Goal: Task Accomplishment & Management: Manage account settings

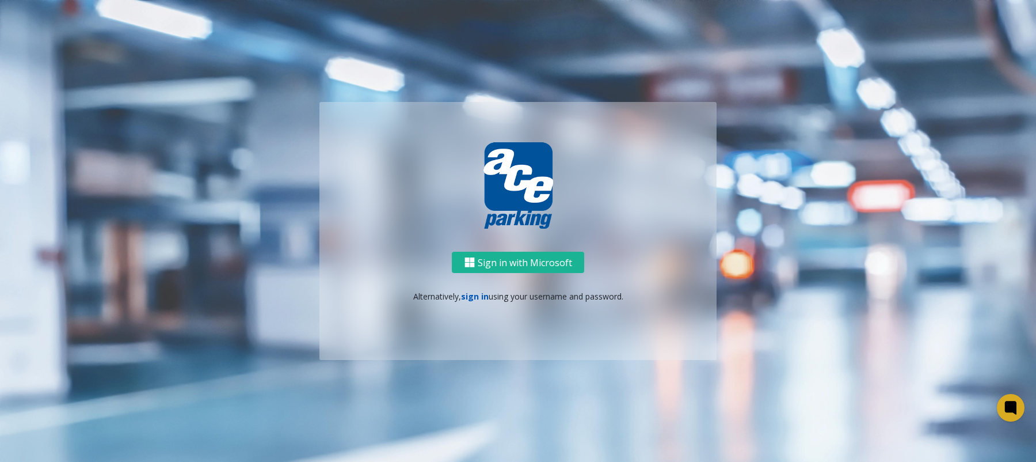
click at [470, 299] on link "sign in" at bounding box center [475, 296] width 28 height 11
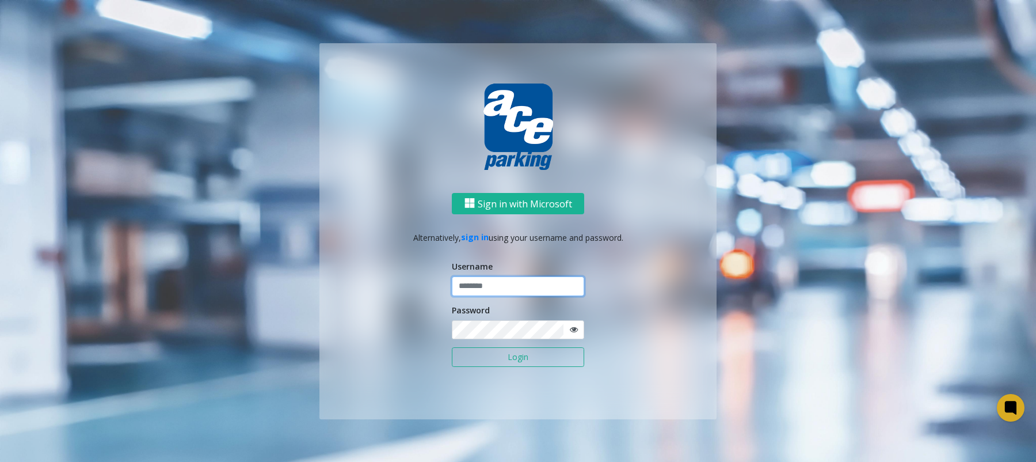
click at [493, 290] on input "text" at bounding box center [518, 286] width 132 height 20
type input "**********"
click at [452, 347] on button "Login" at bounding box center [518, 357] width 132 height 20
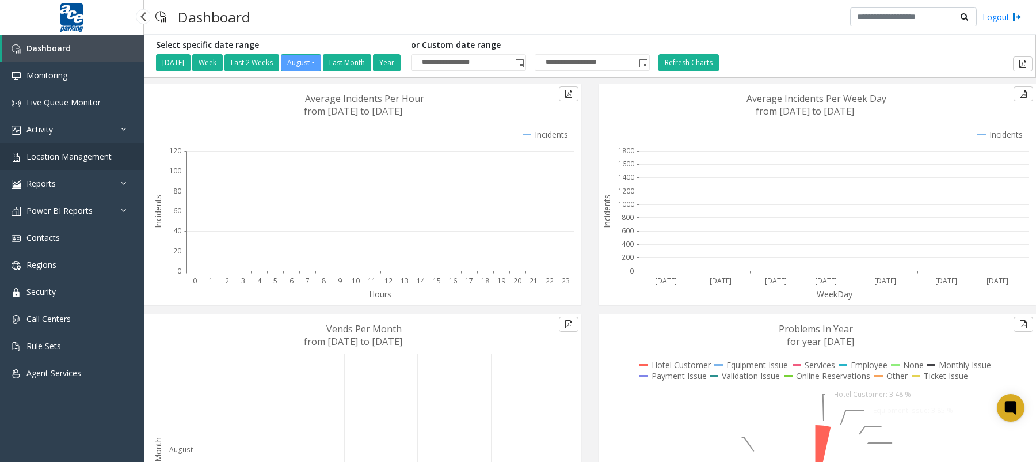
click at [43, 160] on span "Location Management" at bounding box center [68, 156] width 85 height 11
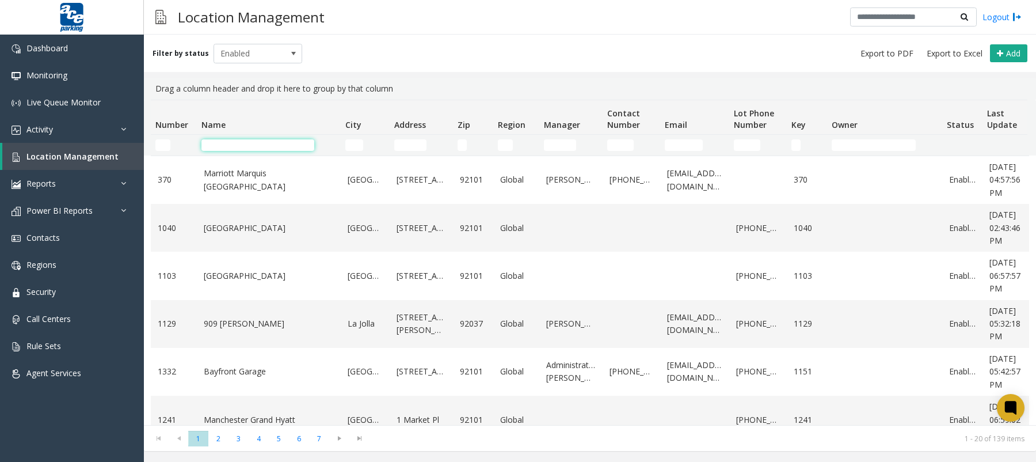
click at [249, 144] on input "Name Filter" at bounding box center [258, 145] width 113 height 12
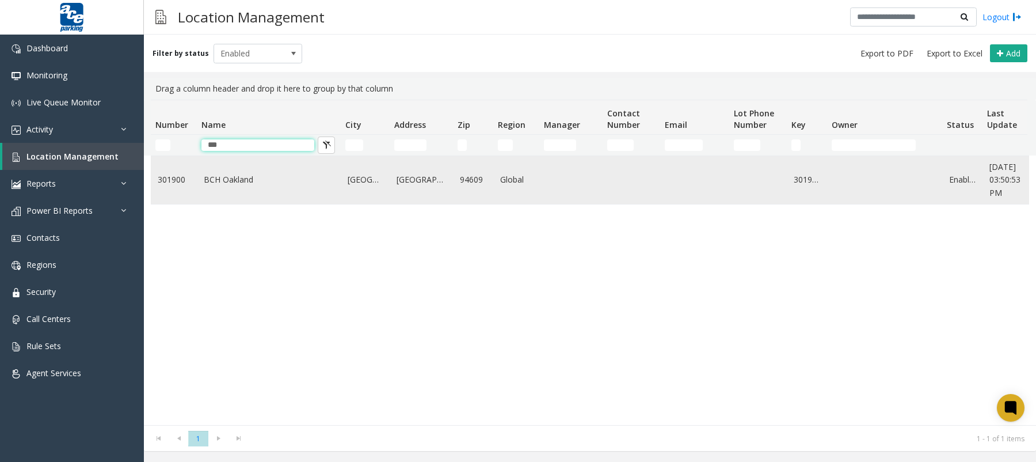
type input "***"
click at [249, 181] on link "BCH Oakland" at bounding box center [269, 179] width 130 height 13
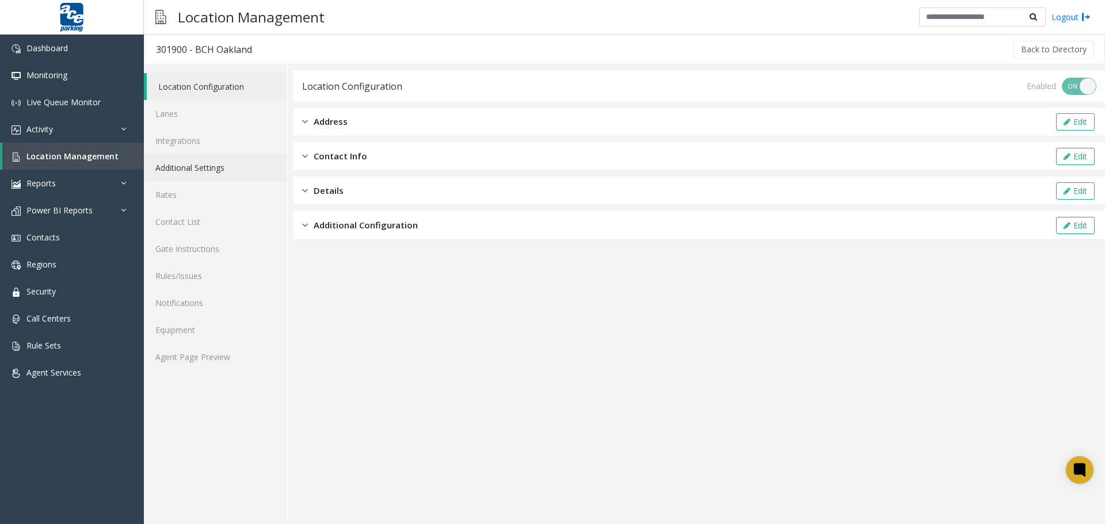
click at [195, 171] on link "Additional Settings" at bounding box center [215, 167] width 143 height 27
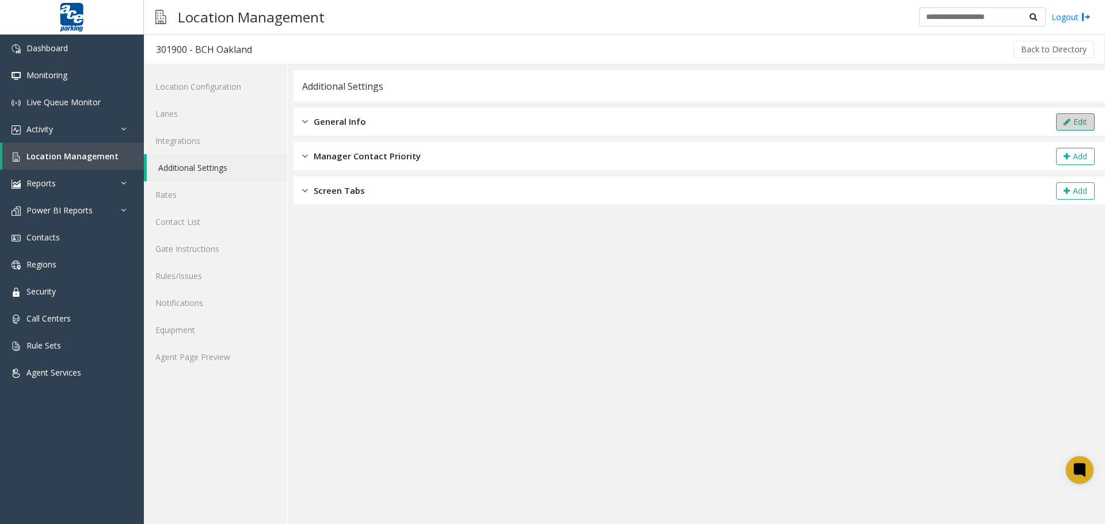
click at [1036, 121] on button "Edit" at bounding box center [1075, 121] width 39 height 17
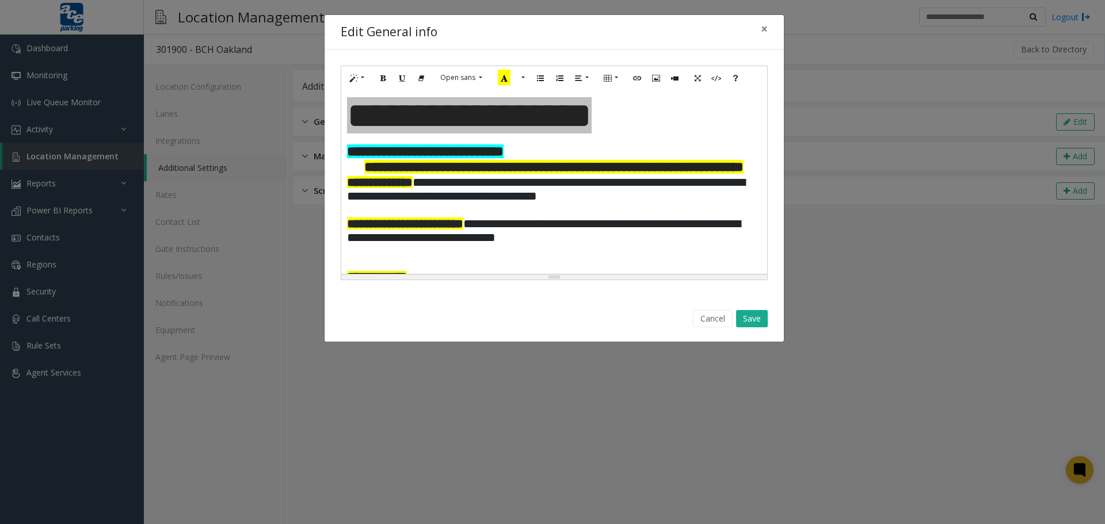
click at [347, 157] on p "**********" at bounding box center [554, 152] width 415 height 17
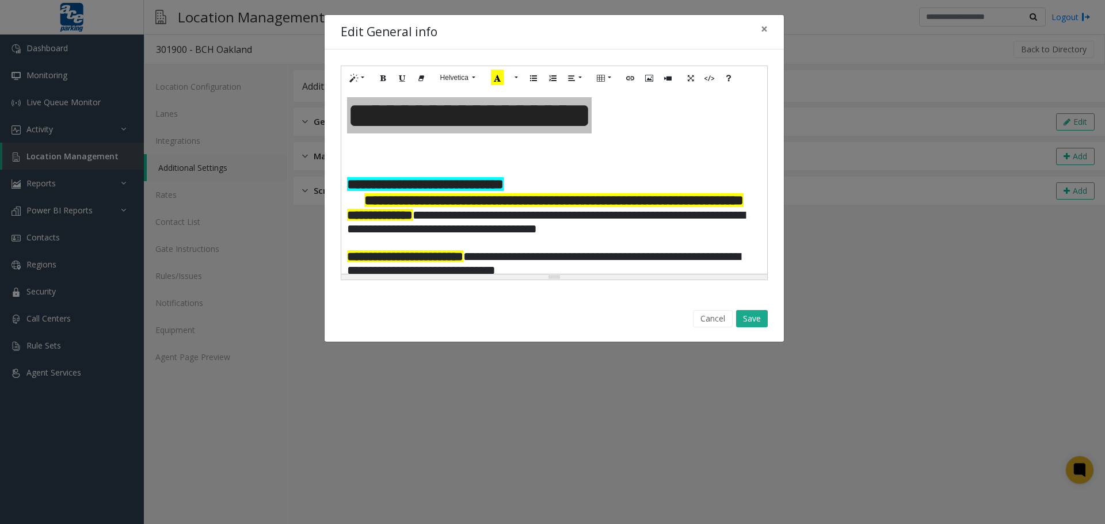
paste div
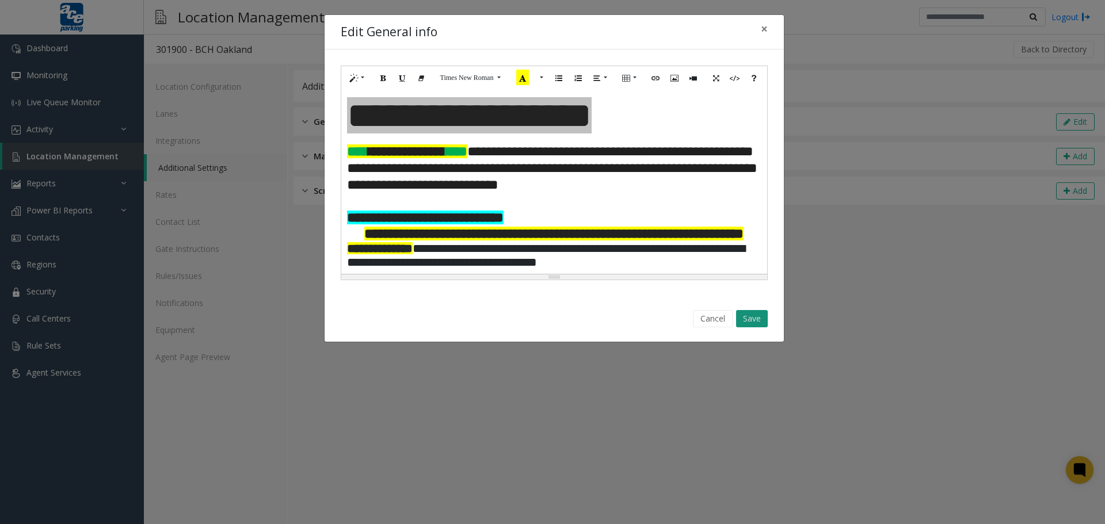
click at [751, 317] on button "Save" at bounding box center [752, 318] width 32 height 17
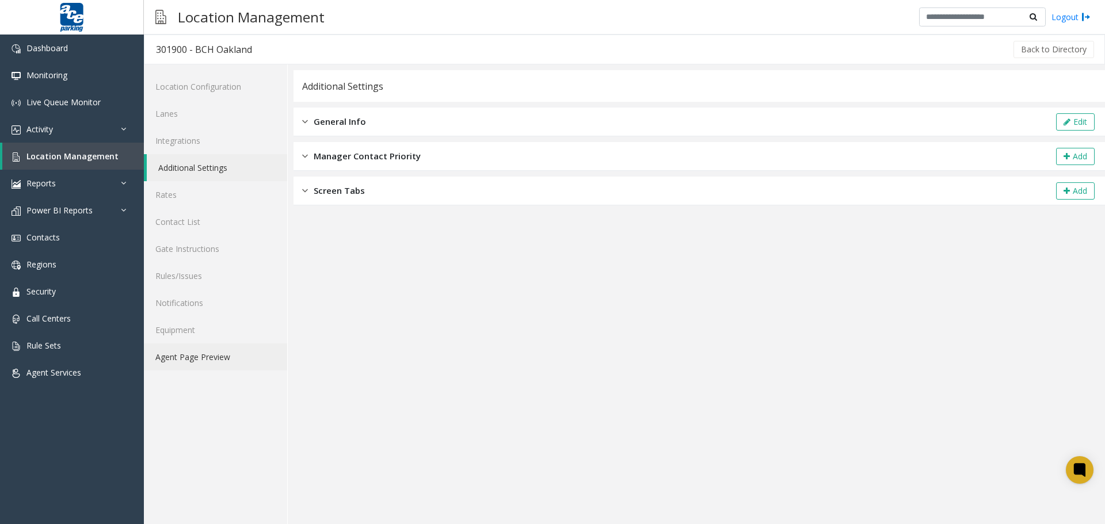
click at [221, 364] on link "Agent Page Preview" at bounding box center [215, 357] width 143 height 27
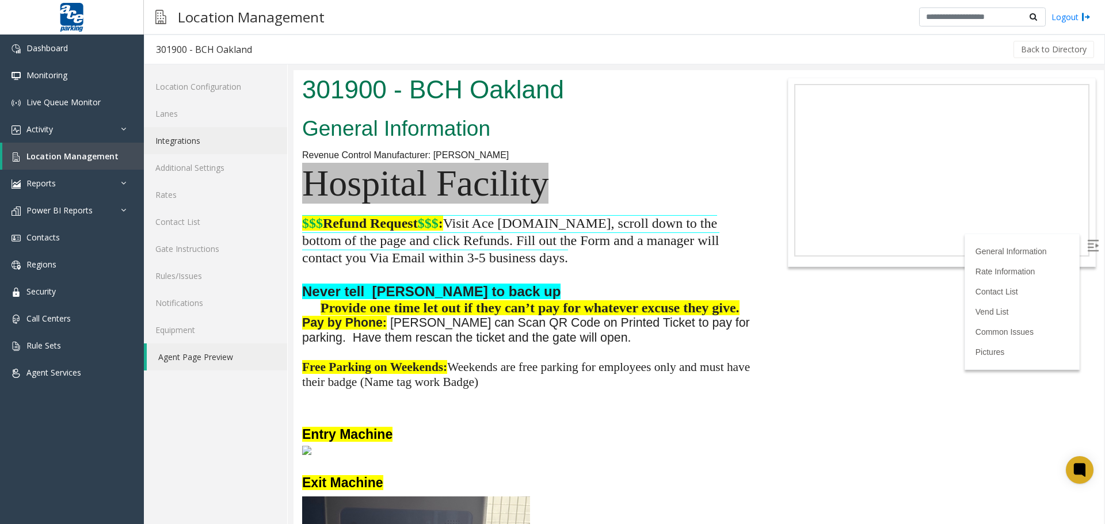
click at [194, 145] on link "Integrations" at bounding box center [215, 140] width 143 height 27
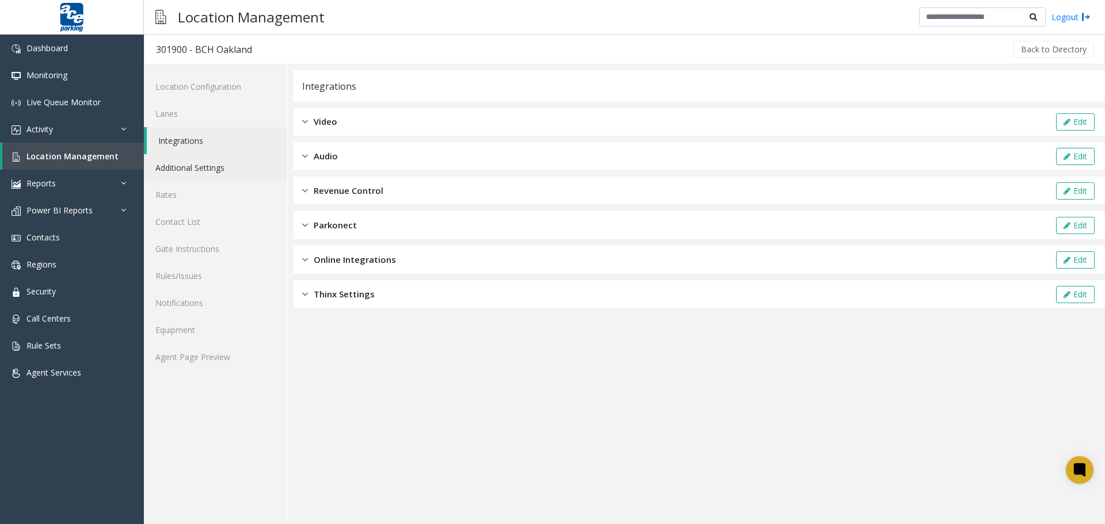
click at [176, 170] on link "Additional Settings" at bounding box center [215, 167] width 143 height 27
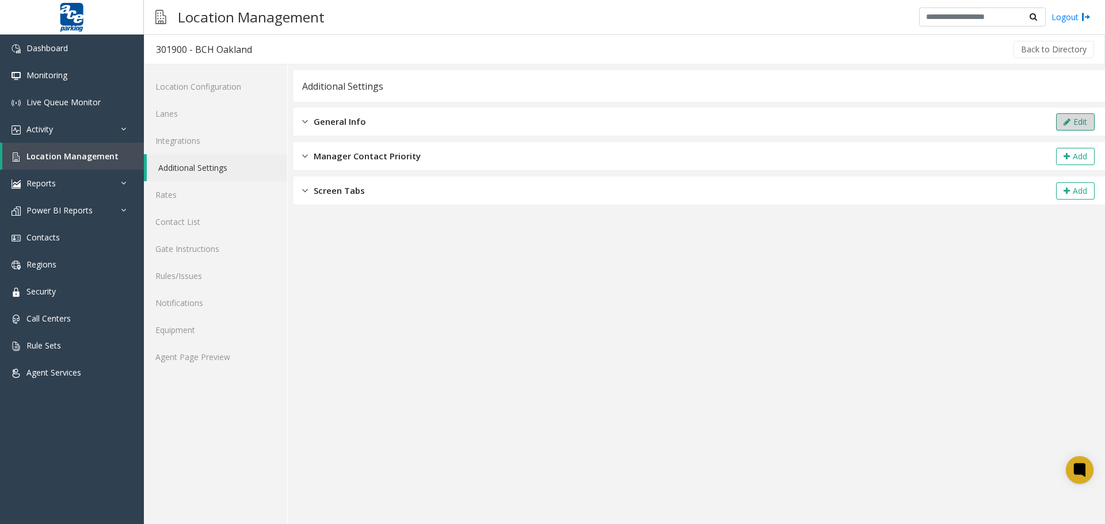
click at [1036, 124] on button "Edit" at bounding box center [1075, 121] width 39 height 17
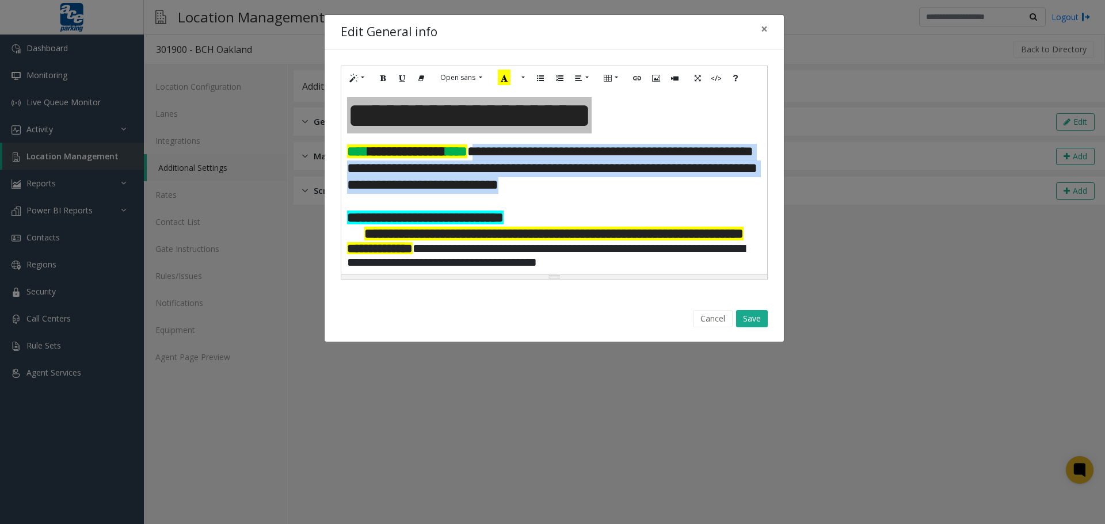
drag, startPoint x: 498, startPoint y: 154, endPoint x: 652, endPoint y: 184, distance: 157.3
click at [652, 184] on p "**********" at bounding box center [554, 169] width 415 height 50
click at [386, 84] on button "Bold (CTRL+B)" at bounding box center [384, 78] width 20 height 18
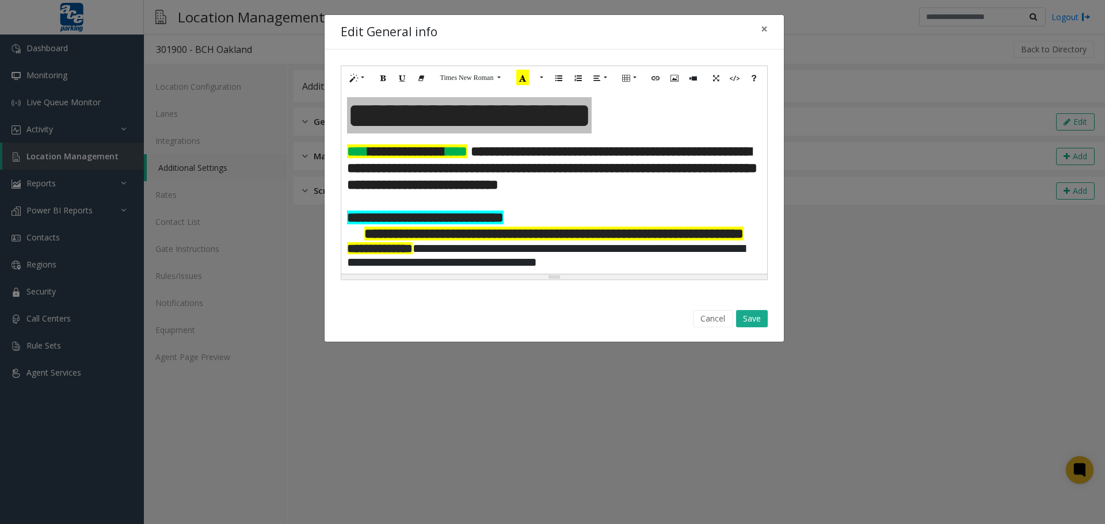
click at [653, 209] on p at bounding box center [554, 202] width 415 height 17
click at [755, 316] on button "Save" at bounding box center [752, 318] width 32 height 17
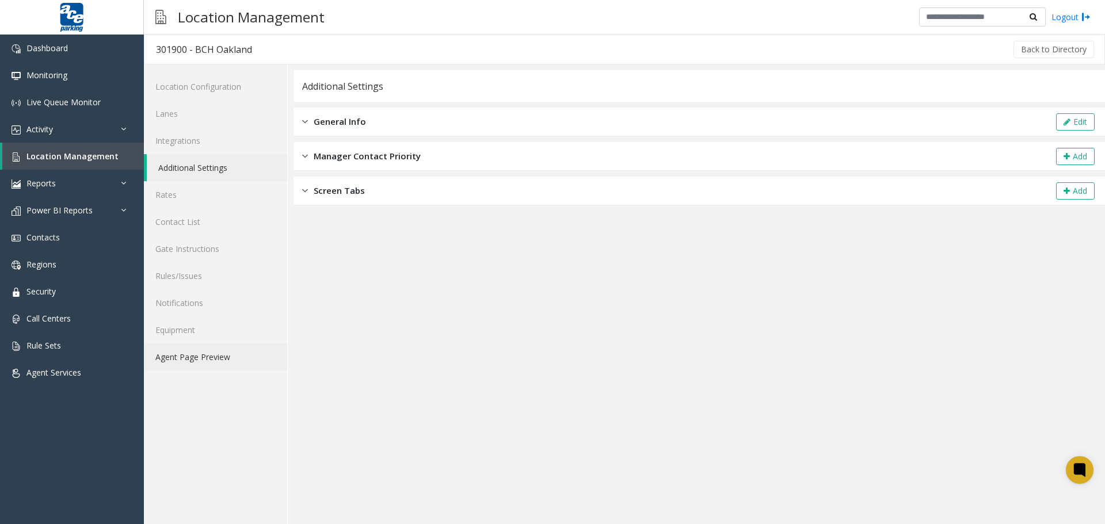
click at [231, 355] on link "Agent Page Preview" at bounding box center [215, 357] width 143 height 27
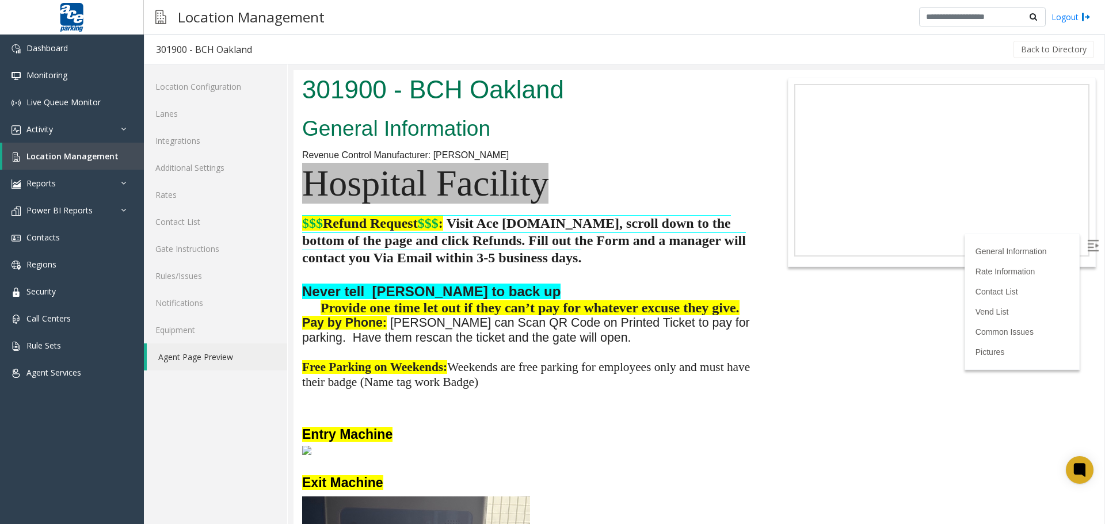
click at [541, 451] on p at bounding box center [529, 450] width 455 height 15
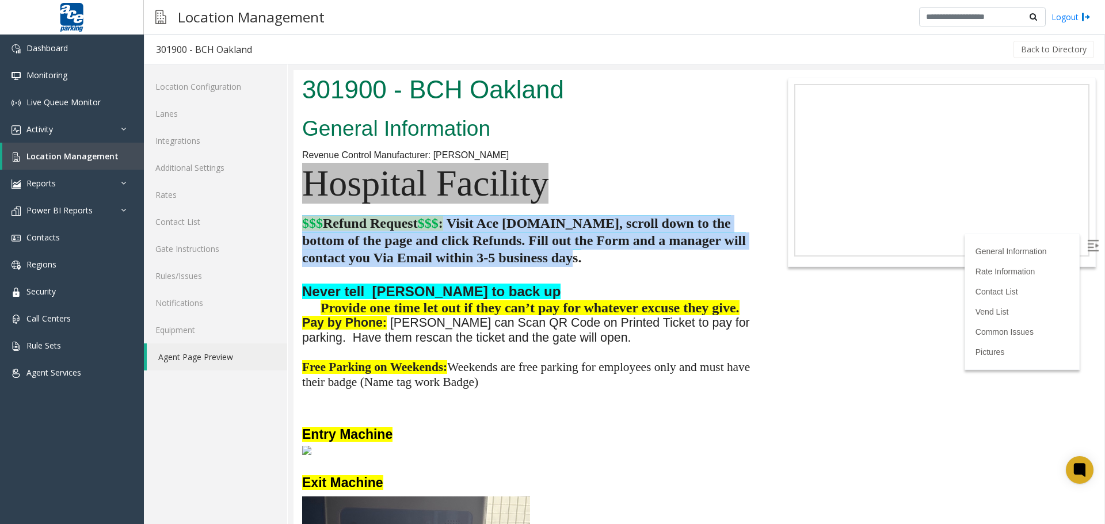
drag, startPoint x: 302, startPoint y: 222, endPoint x: 538, endPoint y: 252, distance: 237.9
click at [538, 252] on p "$$$ Refund Request $$$ : Visit Ace [DOMAIN_NAME], scroll down to the bottom of …" at bounding box center [529, 241] width 455 height 52
copy span "$$$ Refund Request $$$ : Visit Ace [DOMAIN_NAME], scroll down to the bottom of …"
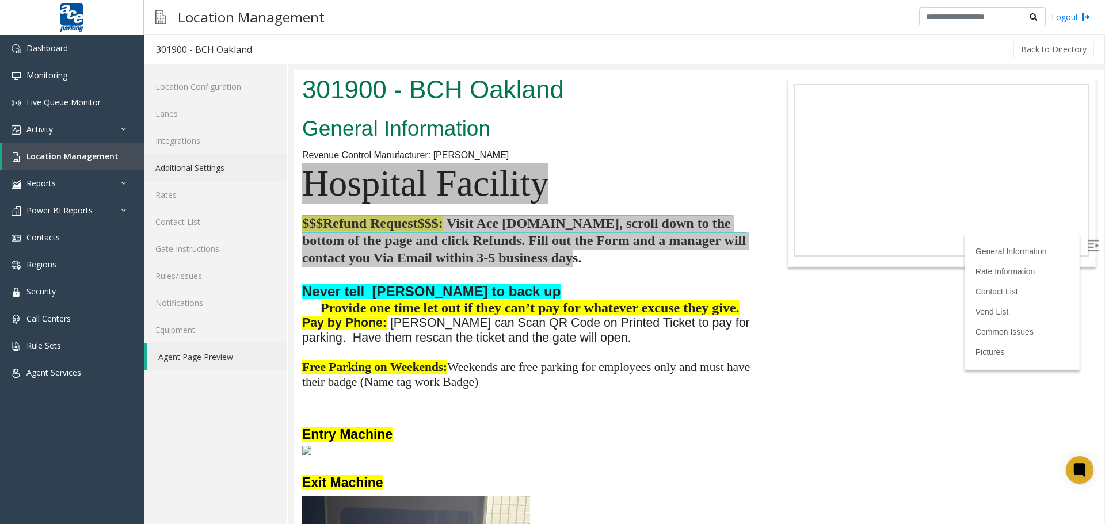
click at [196, 174] on link "Additional Settings" at bounding box center [215, 167] width 143 height 27
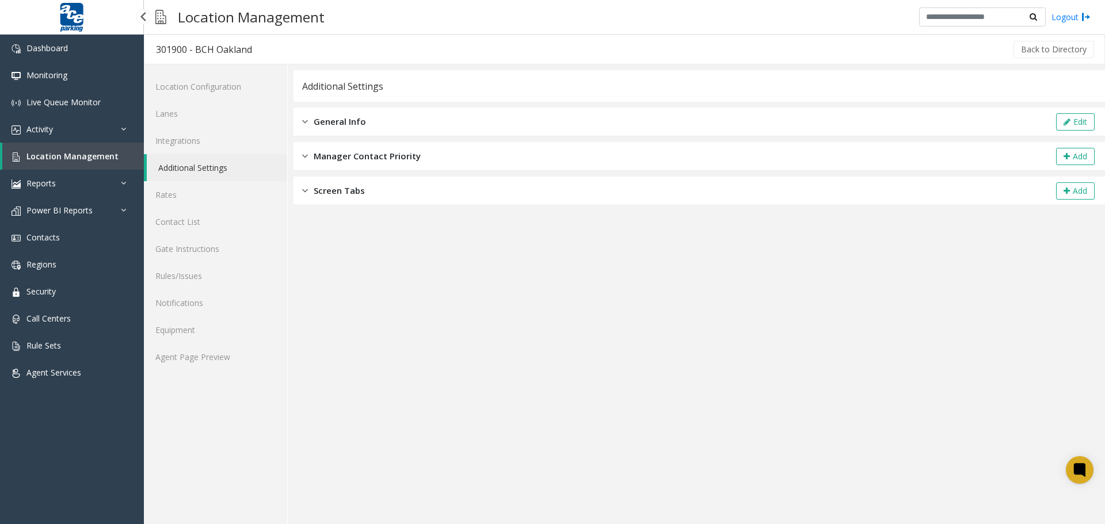
click at [88, 157] on span "Location Management" at bounding box center [72, 156] width 92 height 11
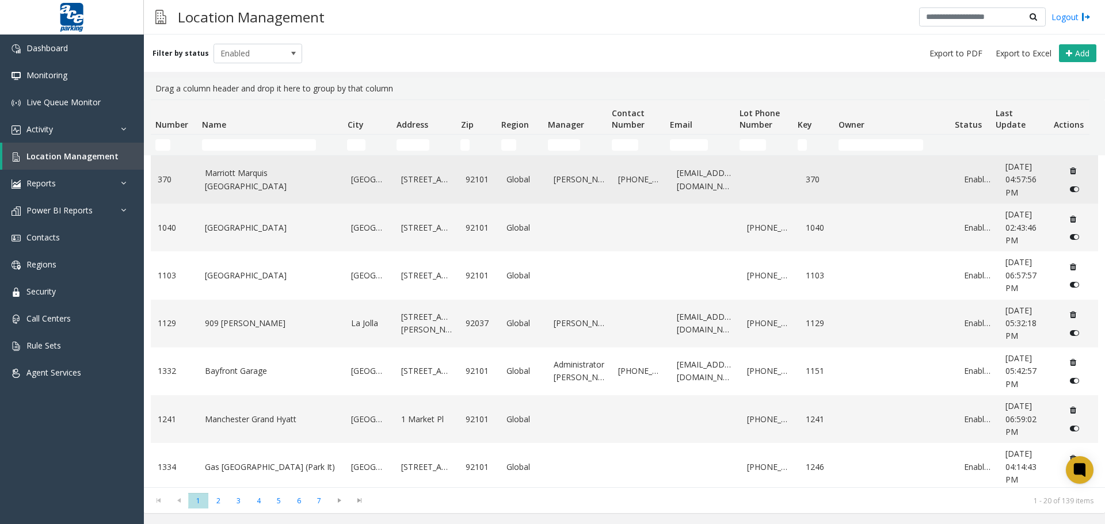
click at [291, 178] on link "Marriott Marquis [GEOGRAPHIC_DATA]" at bounding box center [271, 180] width 133 height 26
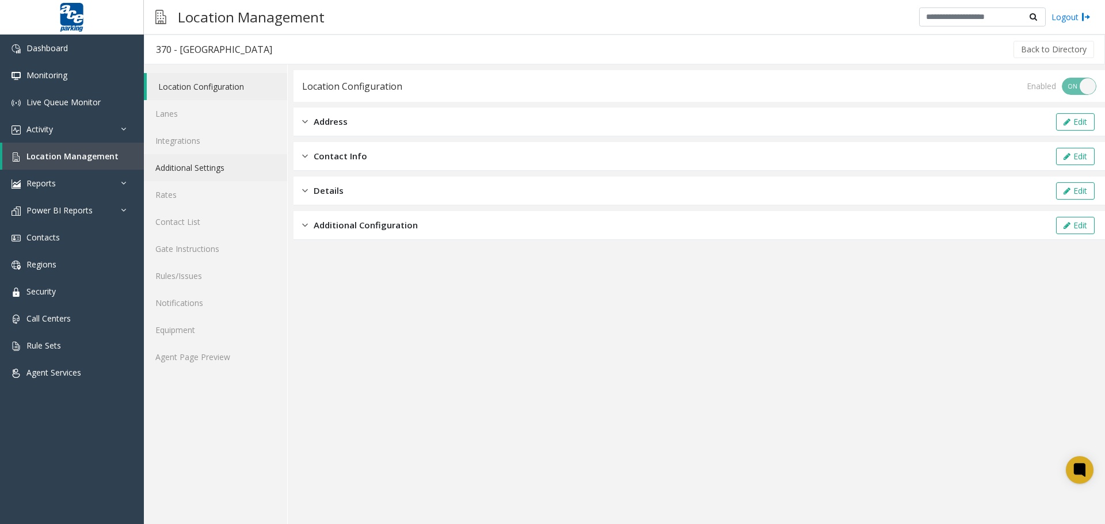
click at [236, 173] on link "Additional Settings" at bounding box center [215, 167] width 143 height 27
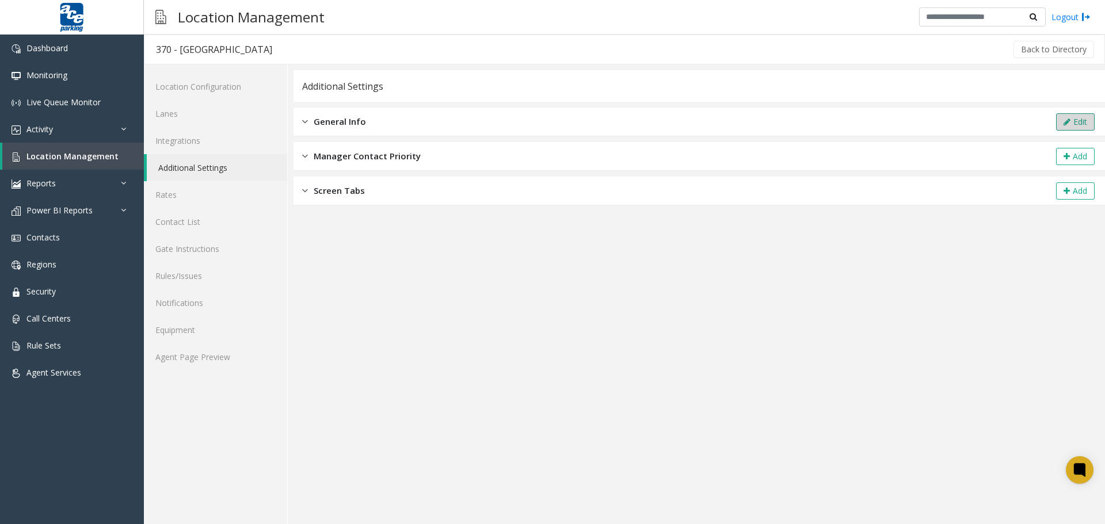
click at [1036, 123] on button "Edit" at bounding box center [1075, 121] width 39 height 17
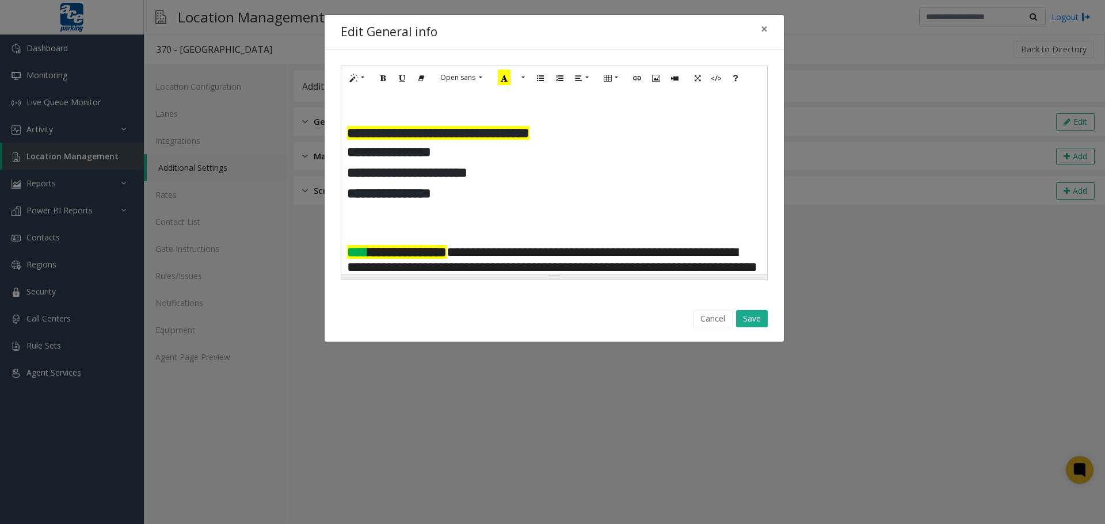
click at [358, 108] on p at bounding box center [554, 103] width 415 height 14
paste div
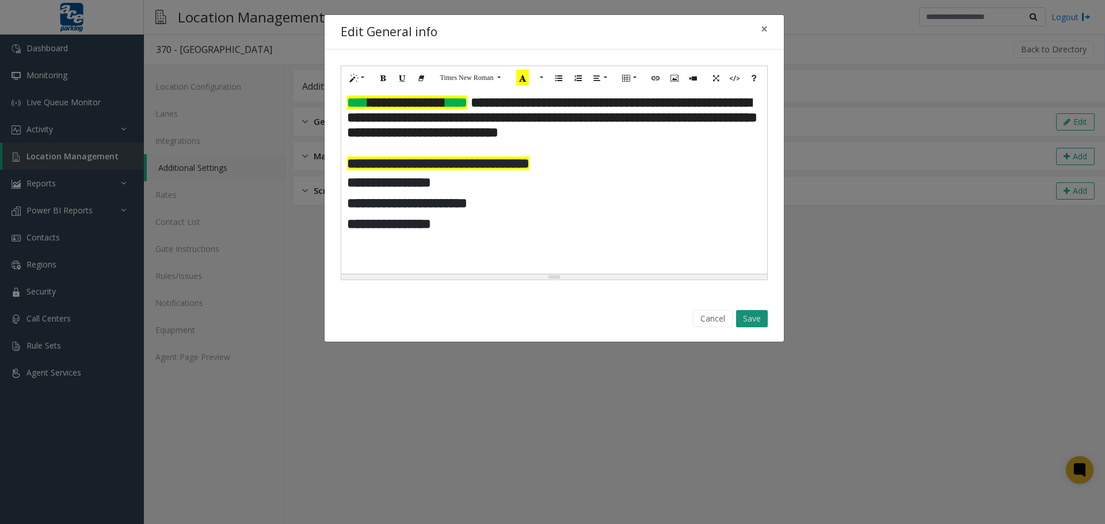
click at [756, 317] on button "Save" at bounding box center [752, 318] width 32 height 17
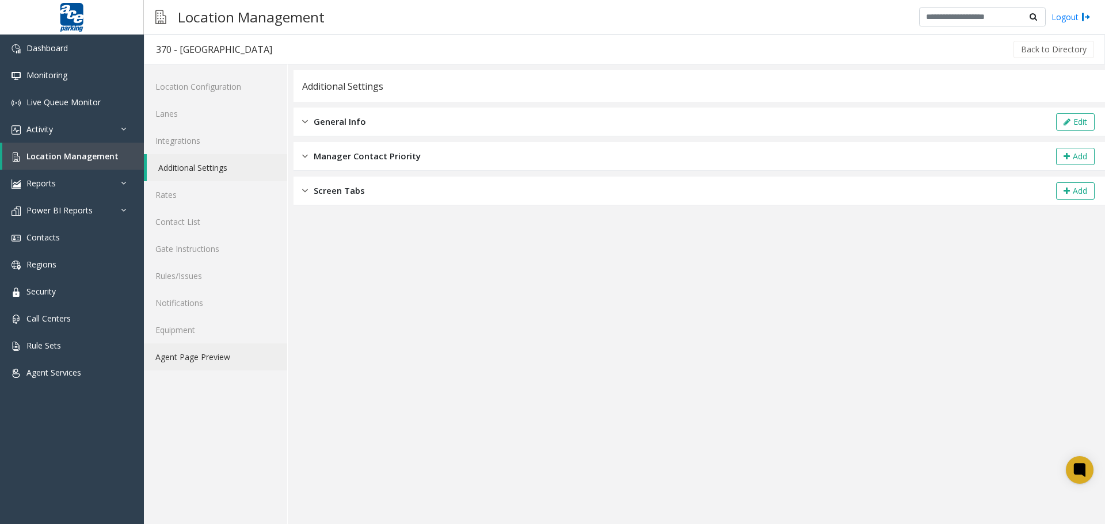
click at [199, 358] on link "Agent Page Preview" at bounding box center [215, 357] width 143 height 27
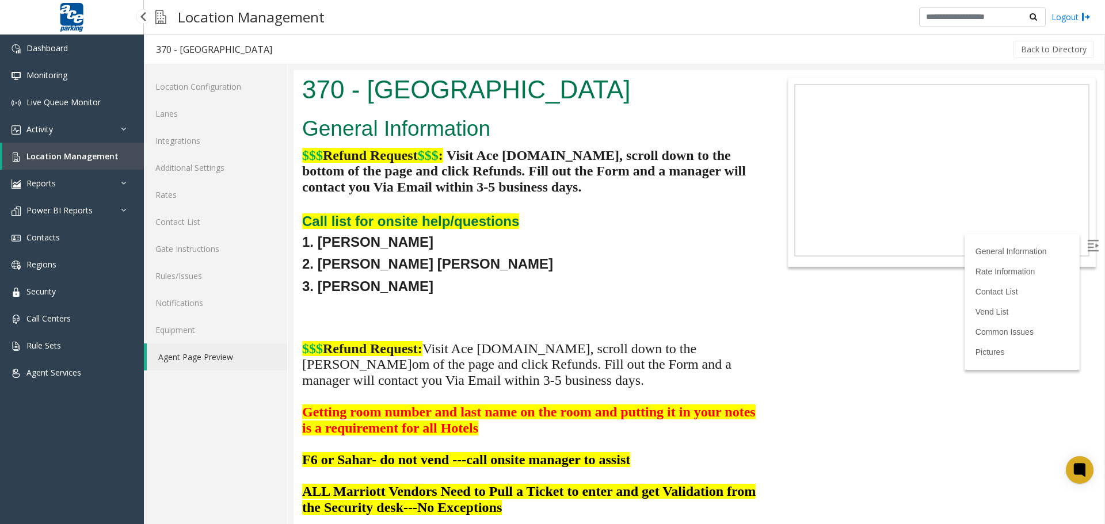
click at [86, 157] on span "Location Management" at bounding box center [72, 156] width 92 height 11
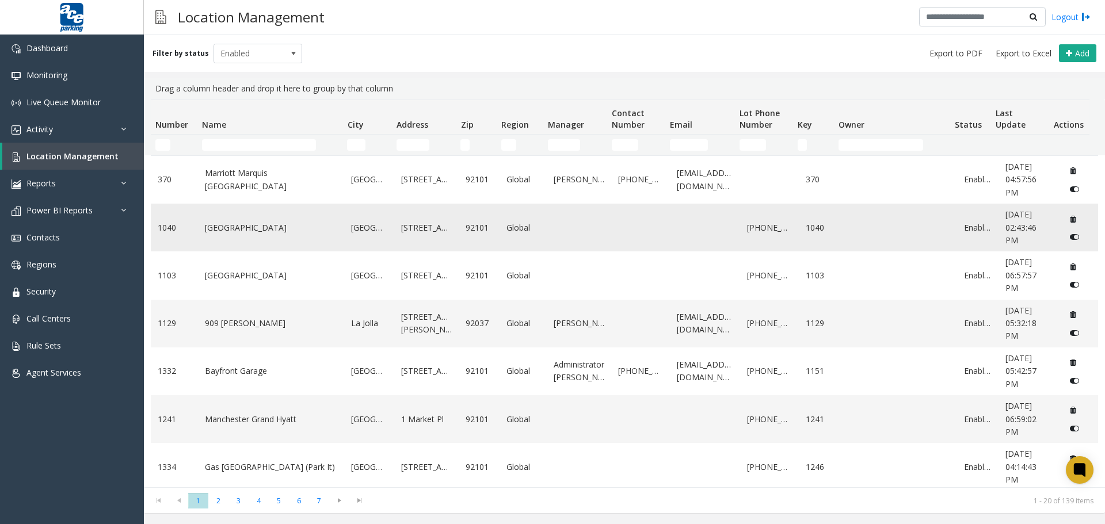
click at [271, 233] on link "[GEOGRAPHIC_DATA]" at bounding box center [271, 228] width 133 height 13
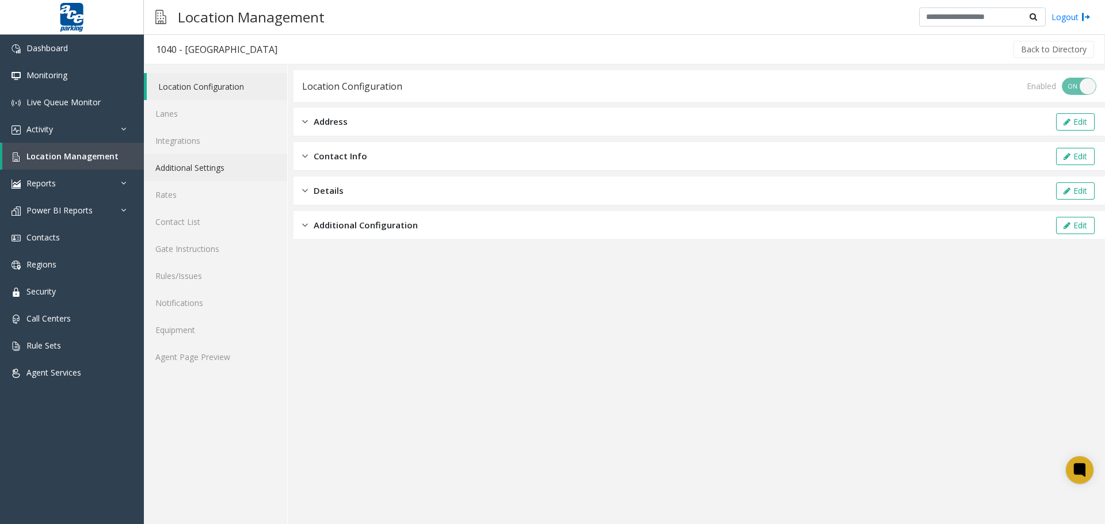
click at [226, 173] on link "Additional Settings" at bounding box center [215, 167] width 143 height 27
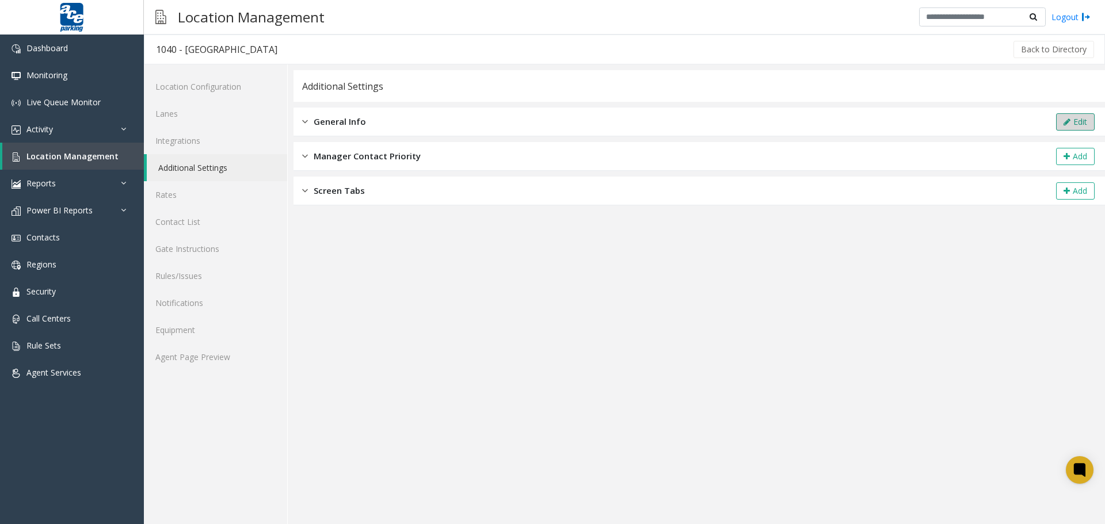
click at [1036, 118] on button "Edit" at bounding box center [1075, 121] width 39 height 17
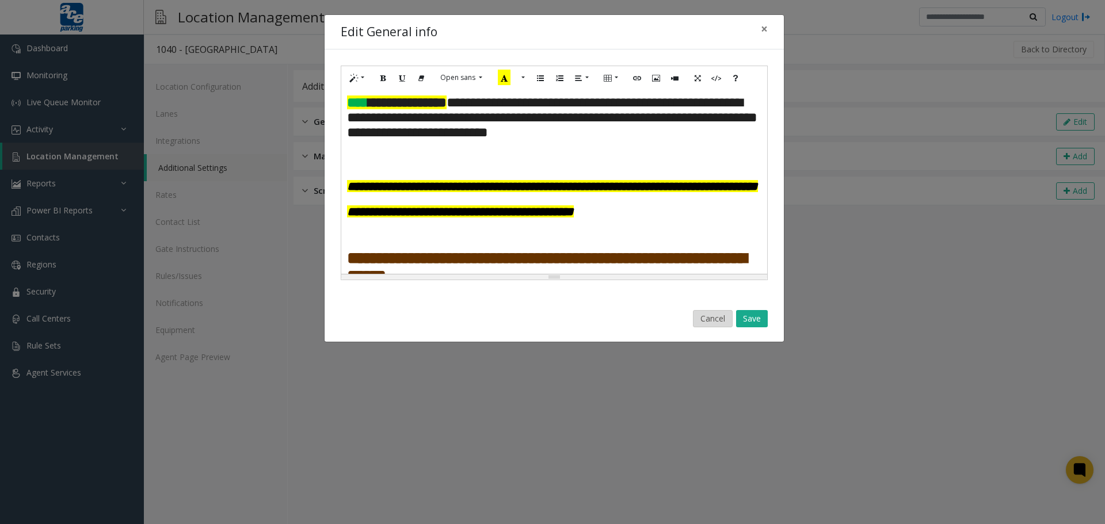
click at [718, 320] on button "Cancel" at bounding box center [713, 318] width 40 height 17
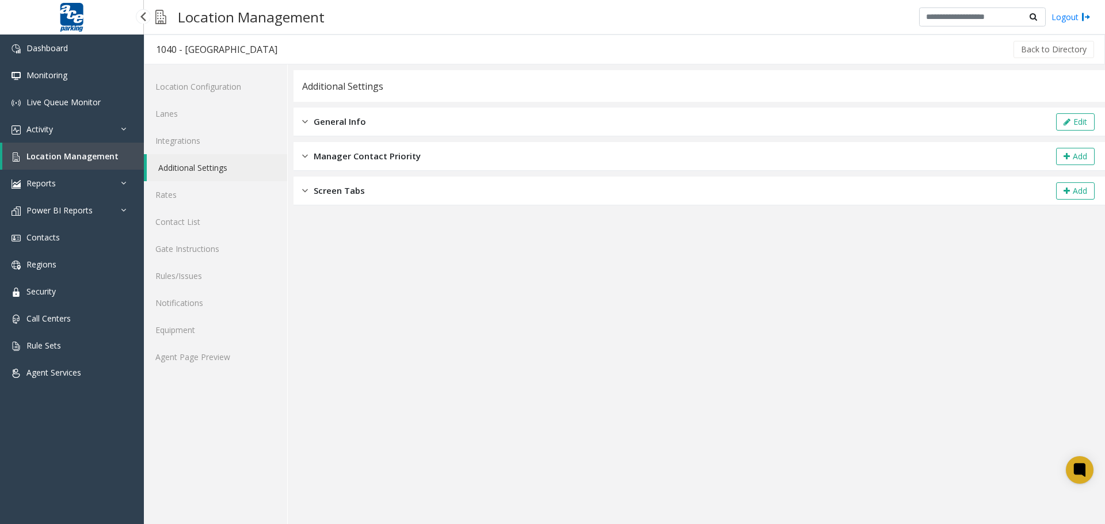
click at [57, 153] on span "Location Management" at bounding box center [72, 156] width 92 height 11
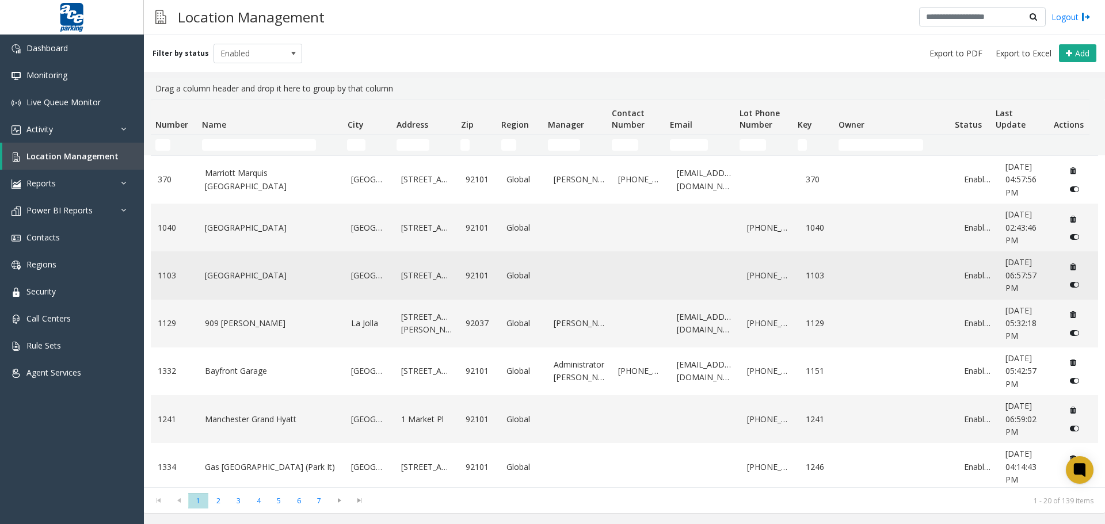
click at [236, 280] on link "[GEOGRAPHIC_DATA]" at bounding box center [271, 275] width 133 height 13
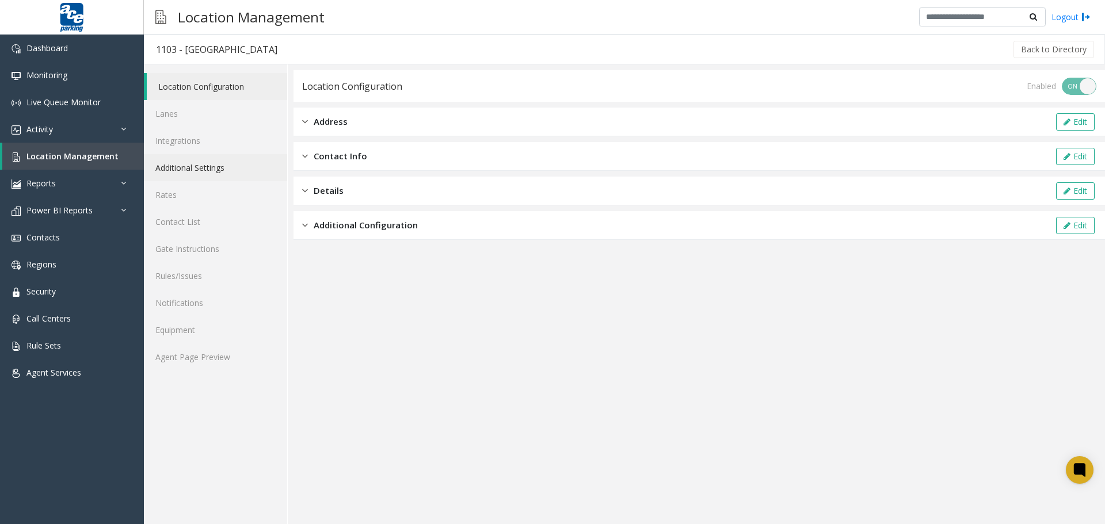
click at [201, 166] on link "Additional Settings" at bounding box center [215, 167] width 143 height 27
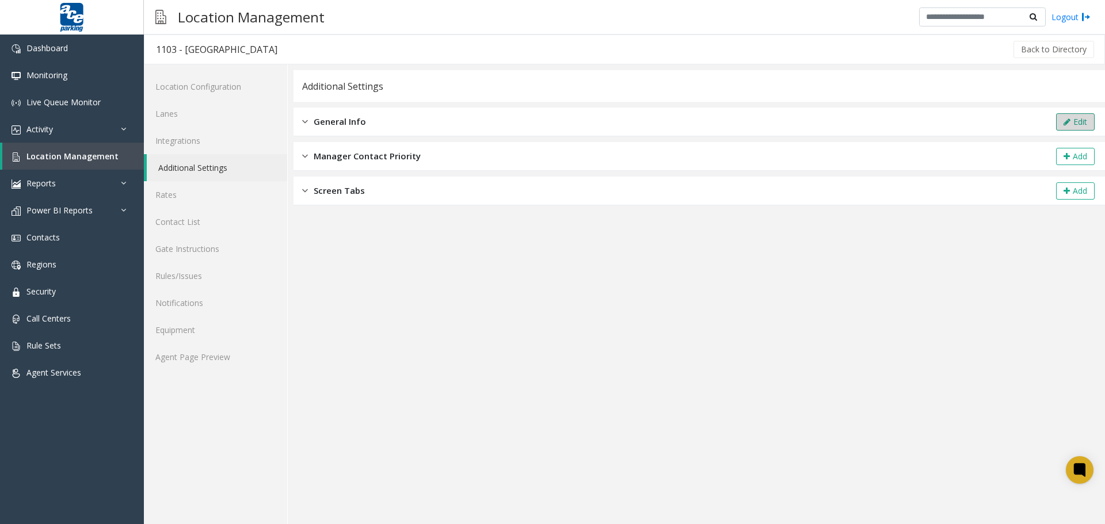
click at [1036, 121] on button "Edit" at bounding box center [1075, 121] width 39 height 17
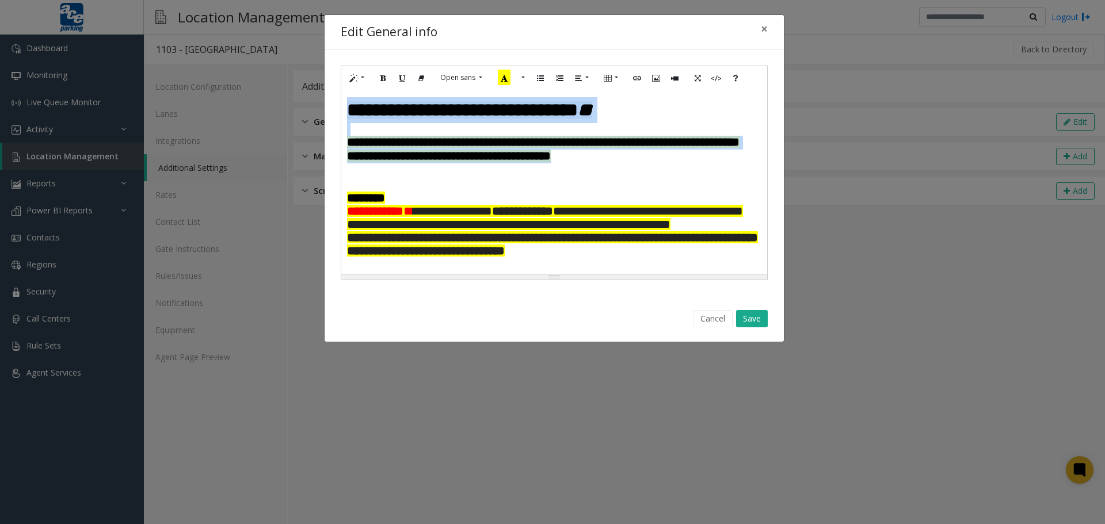
drag, startPoint x: 344, startPoint y: 102, endPoint x: 463, endPoint y: 179, distance: 141.5
click at [463, 179] on div "**********" at bounding box center [554, 182] width 426 height 184
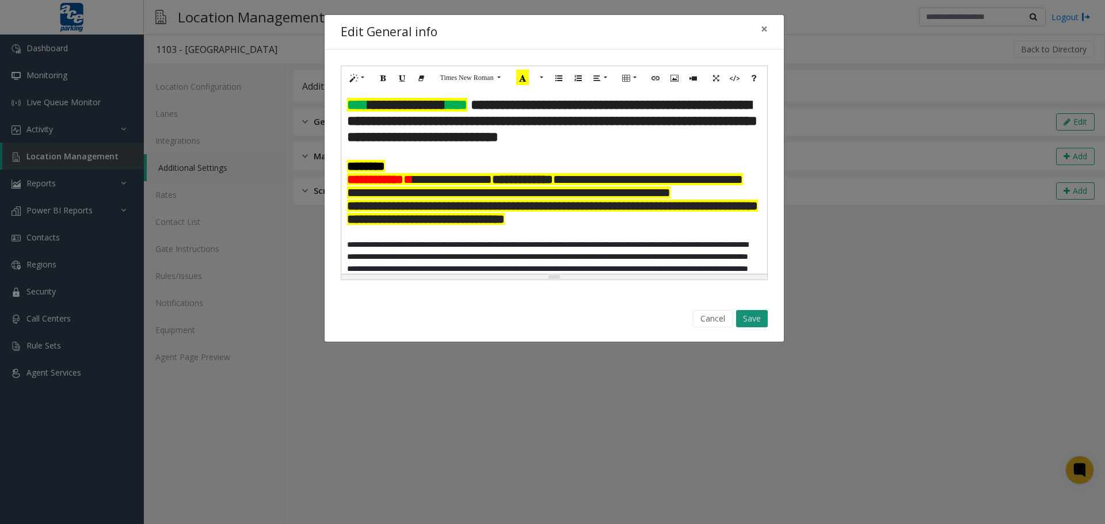
click at [748, 317] on button "Save" at bounding box center [752, 318] width 32 height 17
